Goal: Task Accomplishment & Management: Use online tool/utility

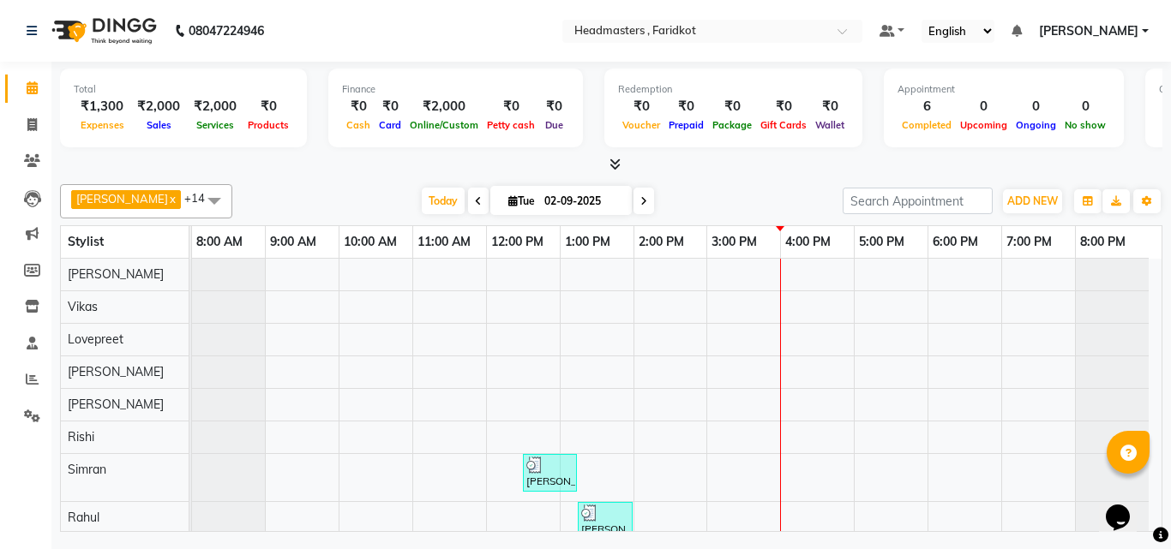
click at [609, 160] on icon at bounding box center [614, 164] width 11 height 13
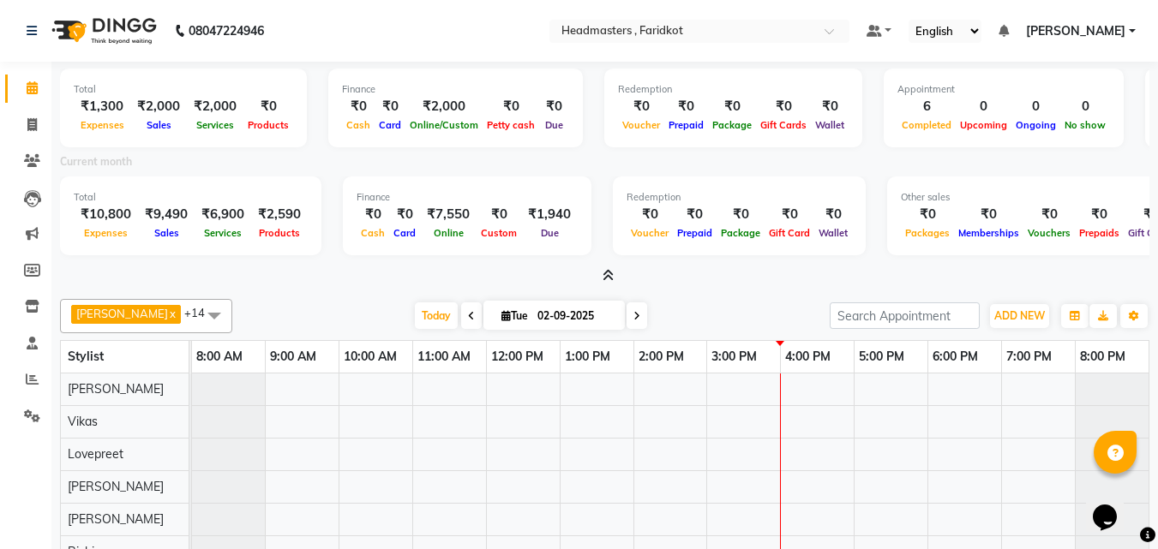
click at [468, 316] on icon at bounding box center [471, 316] width 7 height 10
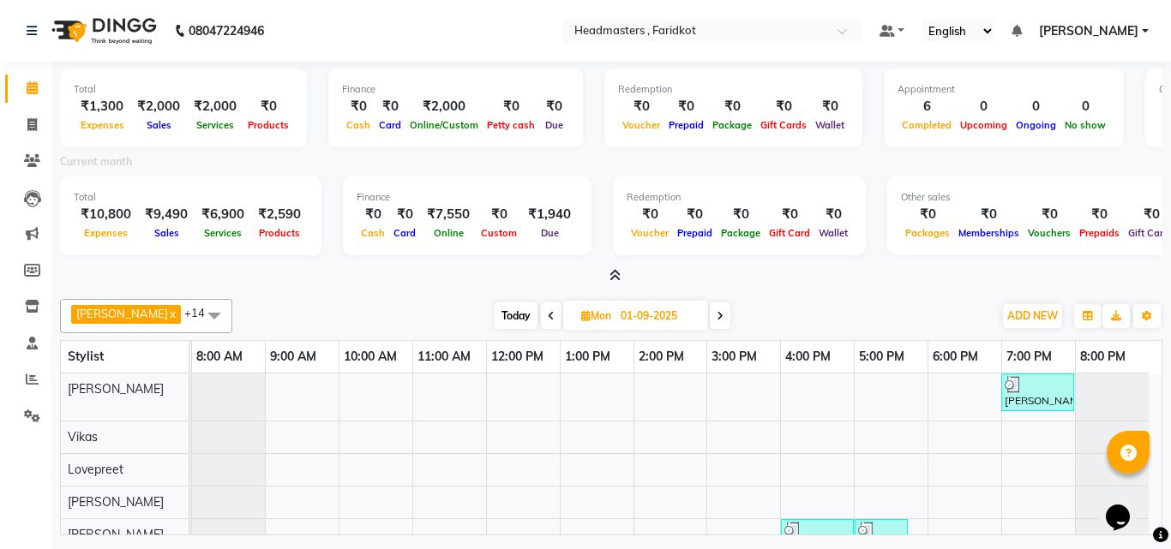
click at [710, 312] on span at bounding box center [720, 315] width 21 height 27
type input "02-09-2025"
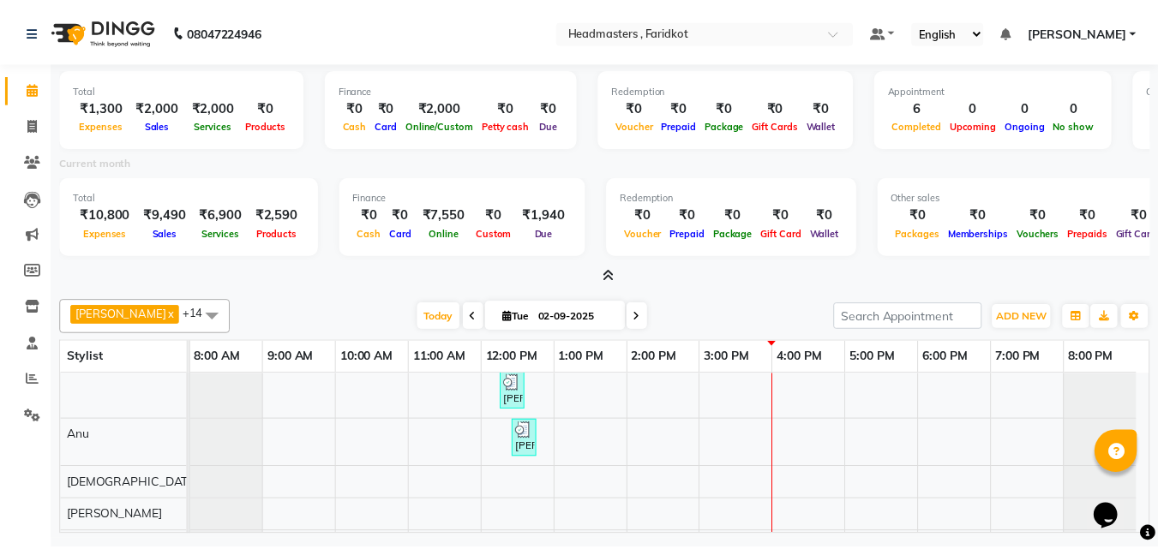
scroll to position [341, 0]
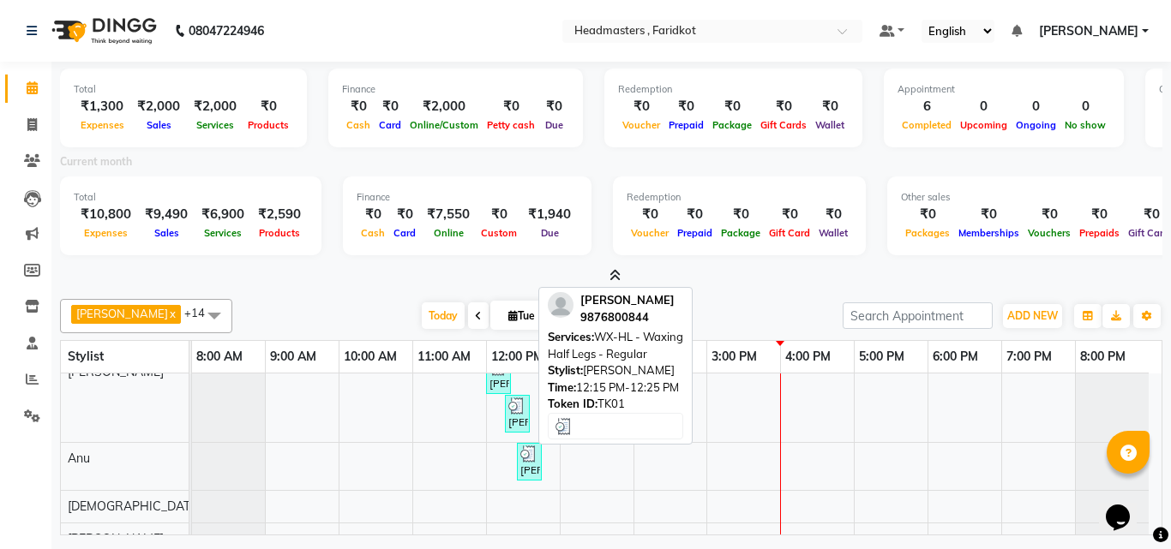
click at [512, 412] on img at bounding box center [516, 406] width 17 height 17
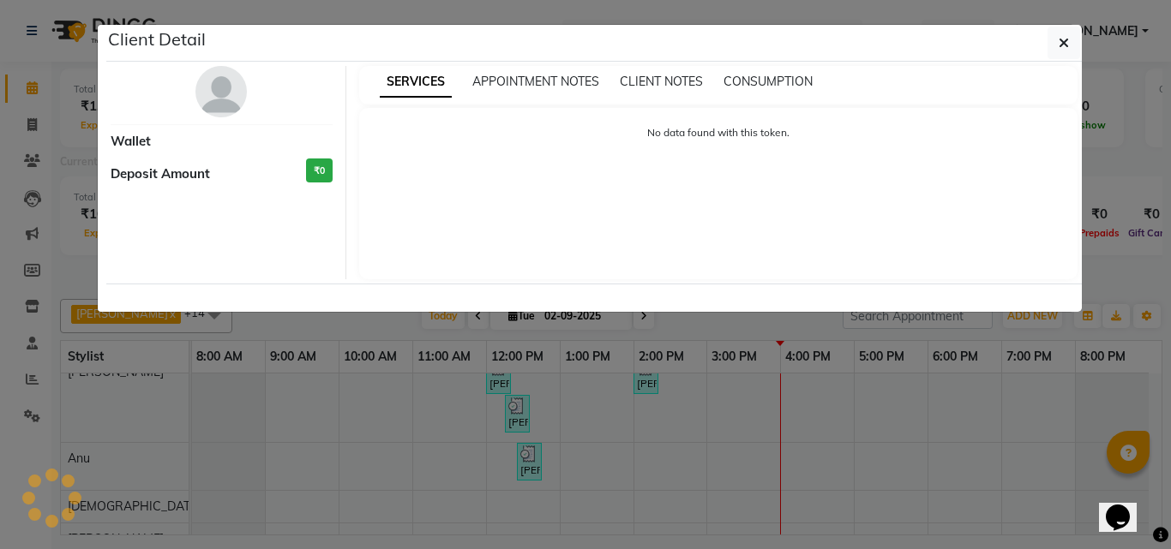
select select "3"
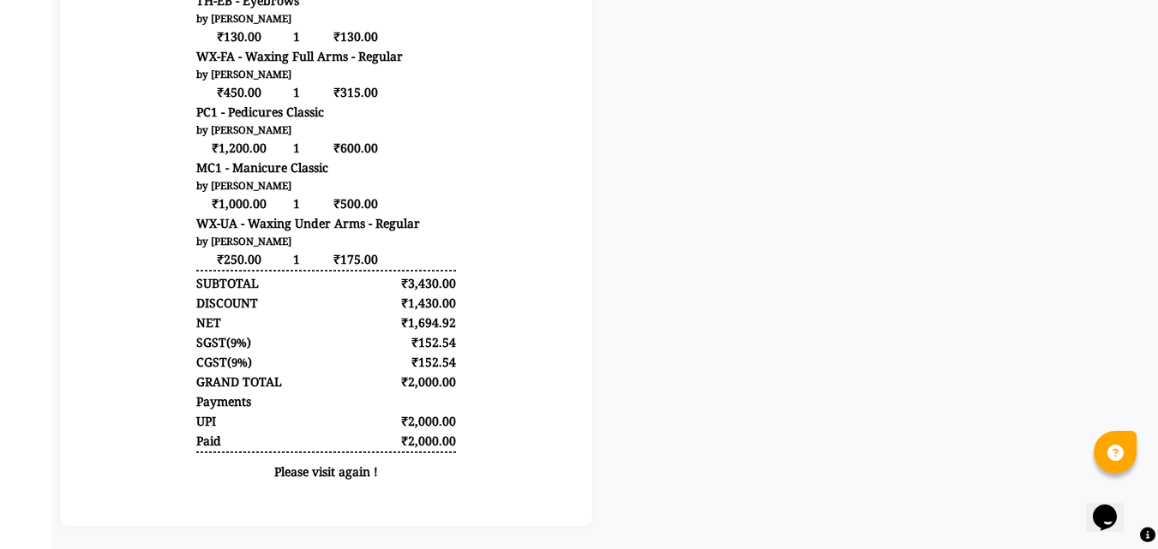
scroll to position [614, 0]
